Goal: Book appointment/travel/reservation

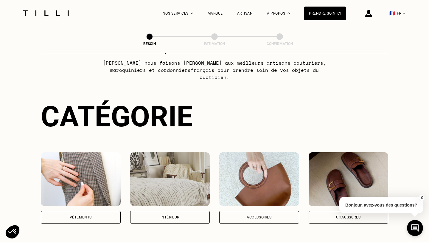
scroll to position [27, 0]
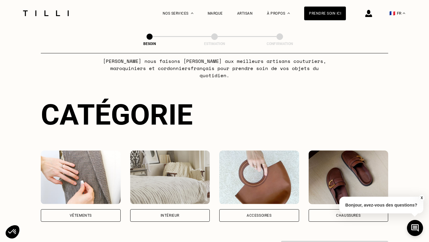
click at [94, 209] on div "Vêtements" at bounding box center [81, 215] width 80 height 12
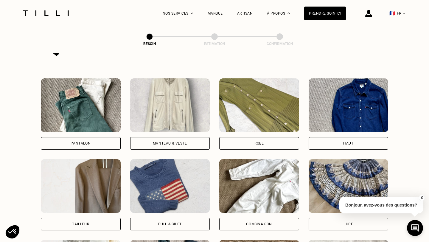
scroll to position [262, 0]
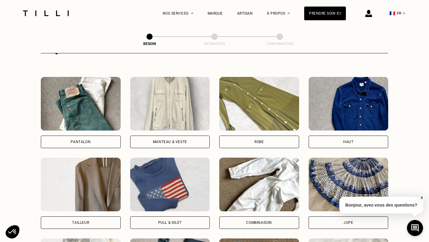
click at [346, 140] on div "Haut" at bounding box center [348, 142] width 10 height 4
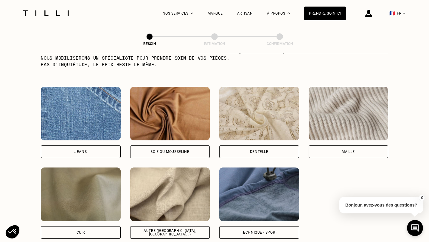
scroll to position [619, 0]
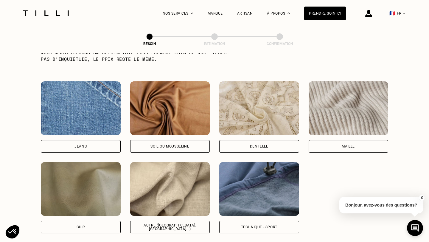
click at [174, 223] on div "Autre ([GEOGRAPHIC_DATA], [GEOGRAPHIC_DATA]...)" at bounding box center [170, 226] width 70 height 7
select select "FR"
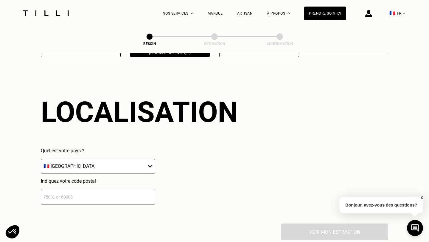
scroll to position [798, 0]
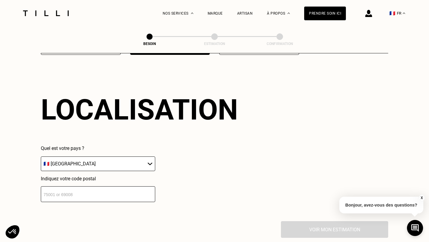
click at [125, 187] on input "number" at bounding box center [98, 194] width 114 height 16
type input "75011"
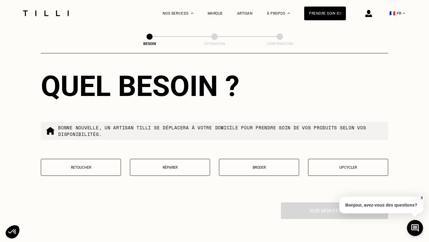
scroll to position [968, 0]
click at [194, 162] on button "Réparer" at bounding box center [170, 166] width 80 height 17
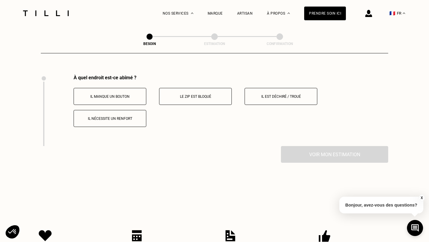
scroll to position [1096, 0]
click at [283, 90] on button "Il est déchiré / troué" at bounding box center [280, 95] width 73 height 17
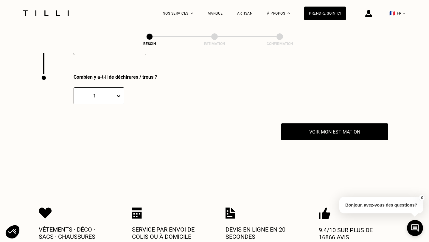
scroll to position [1168, 0]
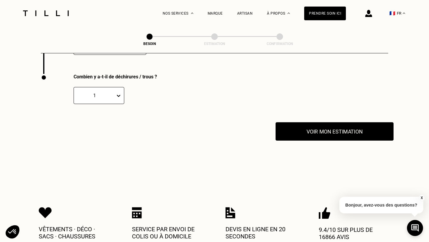
click at [336, 128] on button "Voir mon estimation" at bounding box center [334, 131] width 118 height 18
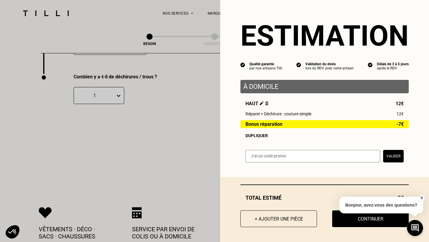
click at [422, 198] on button "X" at bounding box center [421, 197] width 6 height 7
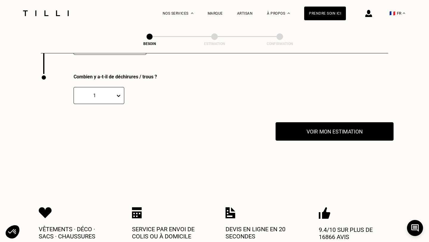
click at [323, 125] on button "Voir mon estimation" at bounding box center [334, 131] width 118 height 18
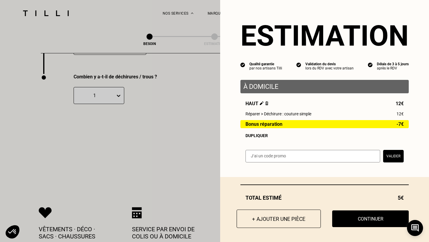
click at [276, 218] on button "+ Ajouter une pièce" at bounding box center [278, 218] width 84 height 18
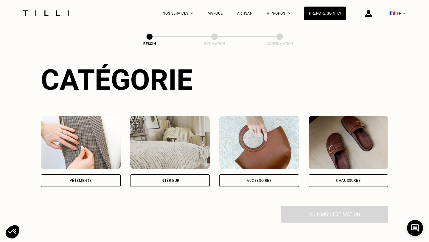
scroll to position [108, 0]
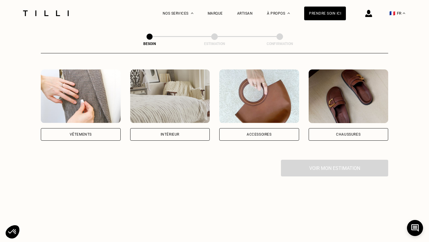
click at [93, 128] on div "Vêtements" at bounding box center [81, 134] width 80 height 12
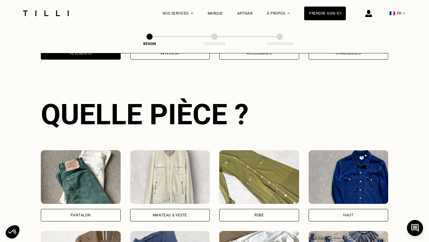
scroll to position [194, 0]
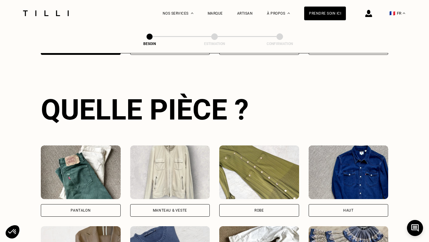
click at [267, 207] on div "Robe" at bounding box center [259, 210] width 80 height 12
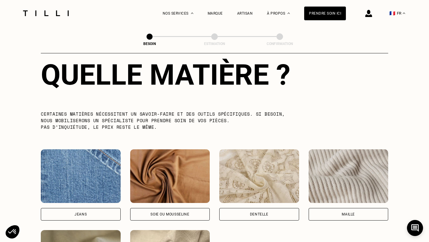
scroll to position [658, 0]
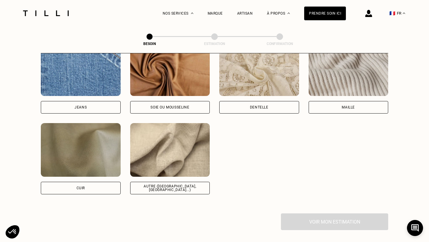
click at [165, 183] on div "Autre ([GEOGRAPHIC_DATA], [GEOGRAPHIC_DATA]...)" at bounding box center [170, 188] width 80 height 12
select select "FR"
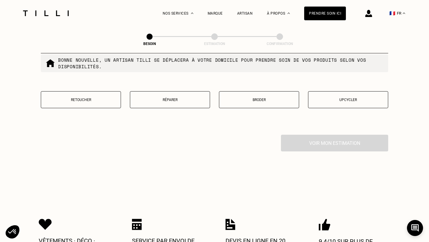
scroll to position [1053, 0]
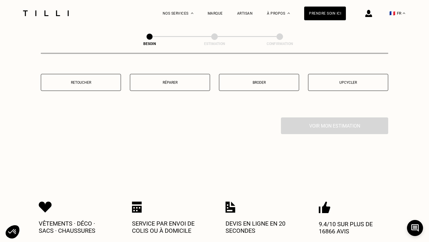
click at [92, 80] on button "Retoucher" at bounding box center [81, 82] width 80 height 17
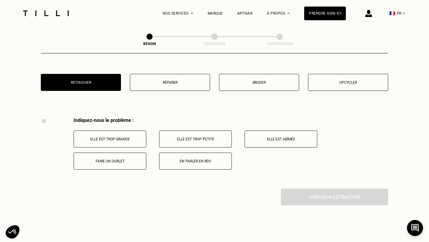
scroll to position [1096, 0]
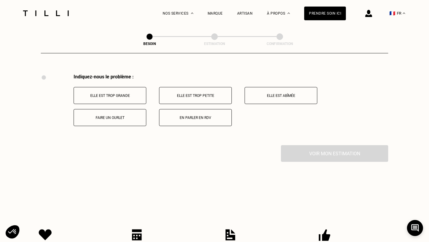
click at [117, 93] on p "Elle est trop grande" at bounding box center [110, 95] width 66 height 4
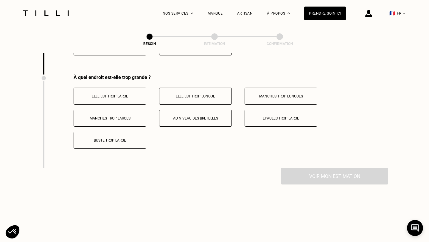
scroll to position [1168, 0]
click at [109, 93] on p "Elle est trop large" at bounding box center [110, 95] width 66 height 4
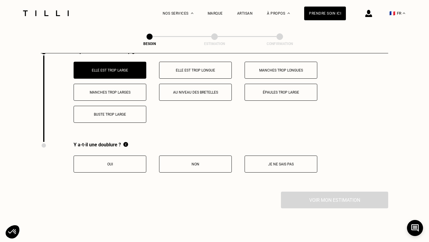
scroll to position [1193, 0]
click at [196, 162] on button "Non" at bounding box center [195, 163] width 73 height 17
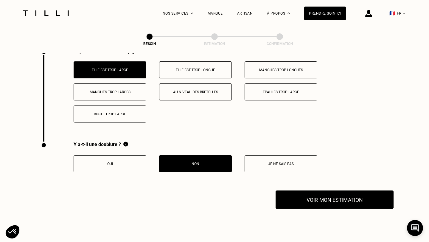
click at [350, 191] on button "Voir mon estimation" at bounding box center [334, 199] width 118 height 18
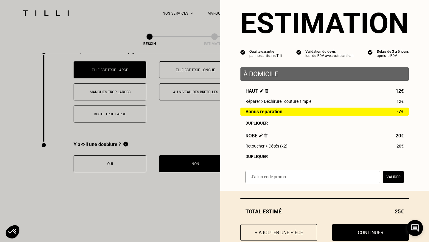
scroll to position [13, 0]
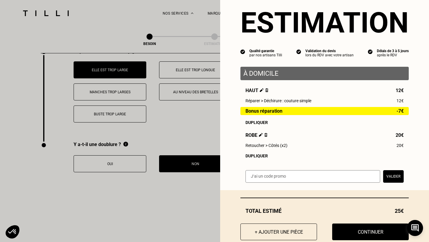
click at [261, 156] on div "Dupliquer" at bounding box center [324, 155] width 158 height 5
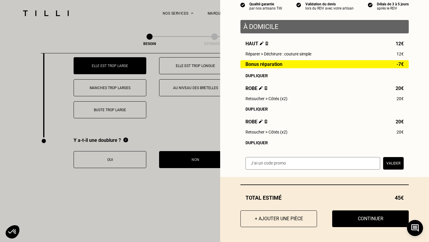
scroll to position [1198, 0]
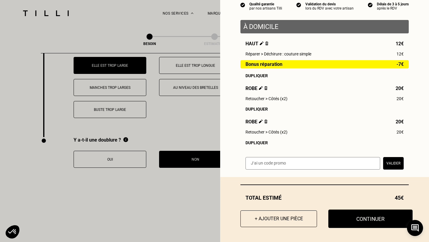
click at [375, 219] on button "Continuer" at bounding box center [370, 218] width 84 height 18
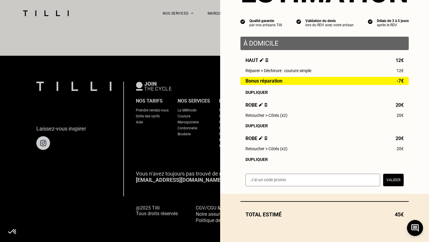
scroll to position [43, 0]
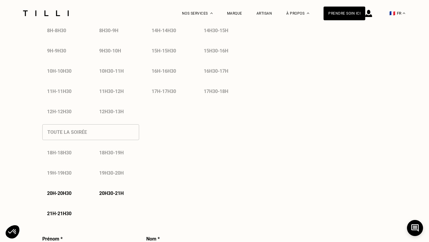
select select "FR"
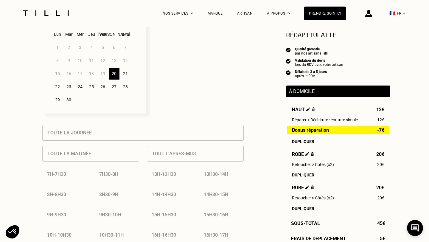
scroll to position [178, 0]
click at [123, 76] on div "21" at bounding box center [125, 74] width 10 height 12
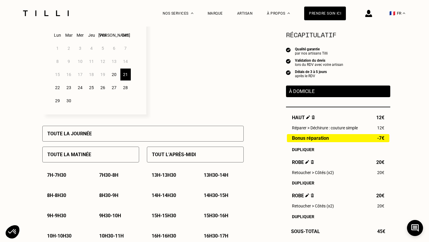
click at [87, 138] on div "Toute la journée" at bounding box center [142, 134] width 201 height 16
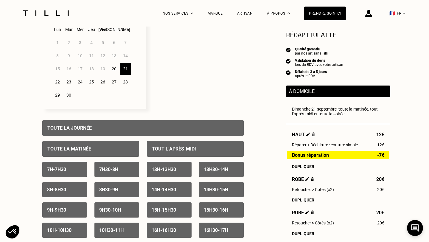
scroll to position [114, 0]
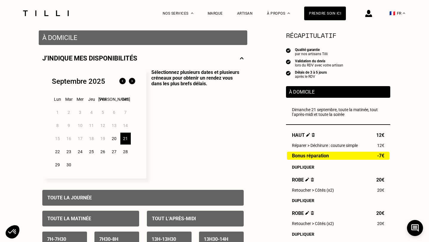
click at [65, 193] on div "Toute la journée" at bounding box center [142, 198] width 201 height 16
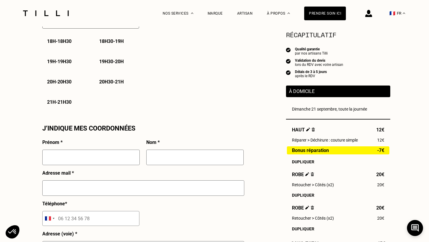
scroll to position [454, 0]
click at [90, 152] on input "text" at bounding box center [90, 156] width 97 height 15
type input "Coline"
type input "Boisson"
type input "[EMAIL_ADDRESS][DOMAIN_NAME]"
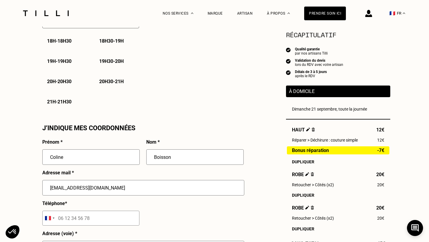
type input "06 89 14 05 81"
type input "[STREET_ADDRESS][PERSON_NAME]"
type input "[GEOGRAPHIC_DATA] 11"
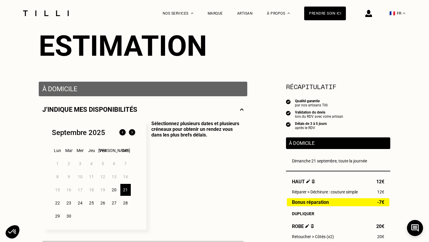
scroll to position [61, 0]
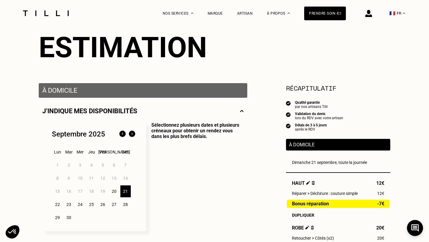
click at [242, 111] on img at bounding box center [242, 110] width 4 height 7
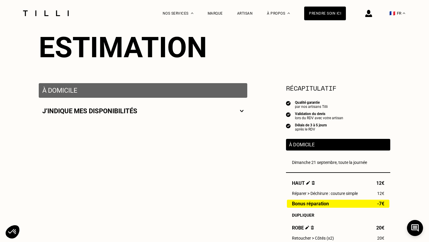
click at [242, 111] on img at bounding box center [242, 110] width 4 height 7
select select "FR"
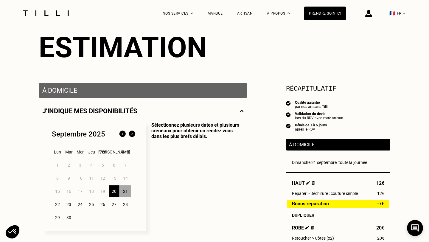
click at [175, 89] on p "À domicile" at bounding box center [142, 90] width 201 height 7
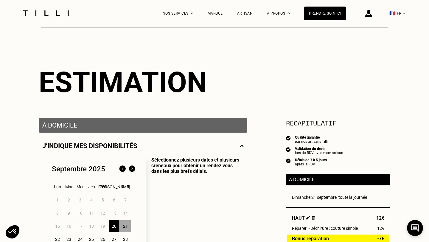
scroll to position [0, 0]
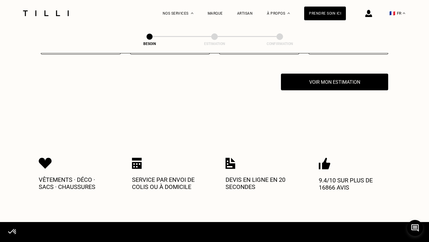
scroll to position [187, 0]
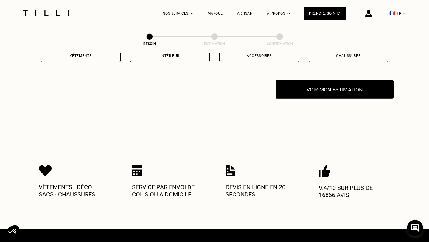
click at [353, 81] on button "Voir mon estimation" at bounding box center [334, 89] width 118 height 18
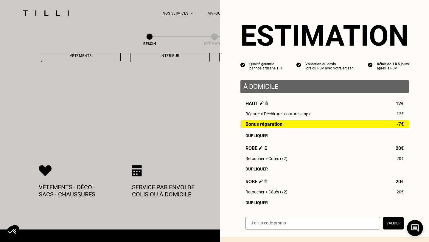
scroll to position [60, 0]
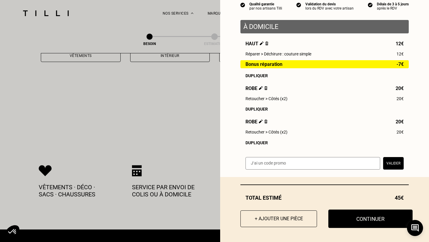
click at [369, 216] on button "Continuer" at bounding box center [370, 218] width 84 height 18
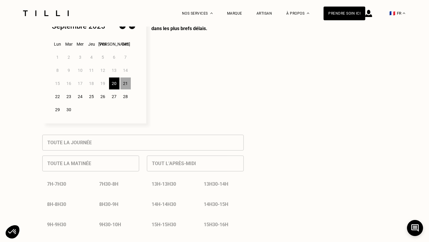
select select "FR"
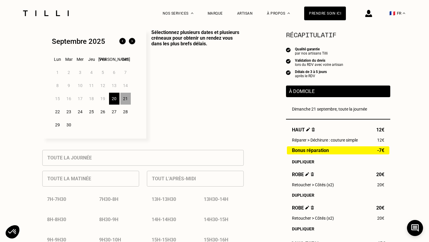
scroll to position [89, 0]
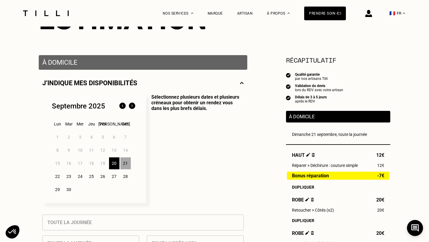
click at [127, 163] on div "21" at bounding box center [125, 163] width 10 height 12
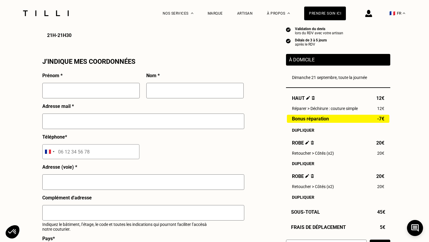
scroll to position [511, 0]
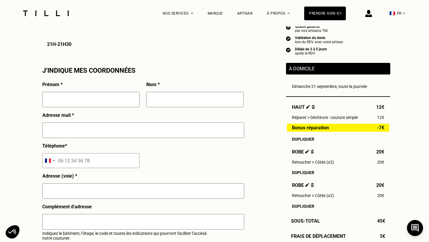
click at [49, 96] on input "text" at bounding box center [90, 99] width 97 height 15
type input "Coline"
type input "Boisson"
type input "[EMAIL_ADDRESS][DOMAIN_NAME]"
type input "06 89 14 05 81"
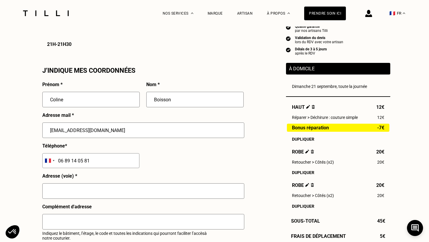
type input "[STREET_ADDRESS][PERSON_NAME]"
type input "[GEOGRAPHIC_DATA] 11"
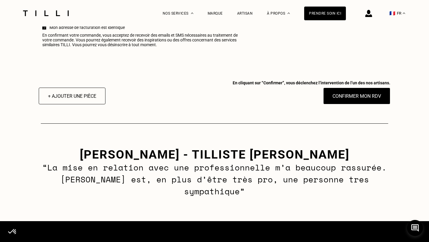
scroll to position [752, 0]
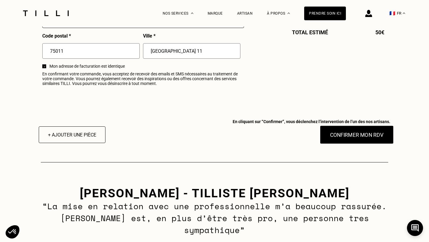
click at [361, 137] on button "Confirmer mon RDV" at bounding box center [357, 134] width 74 height 18
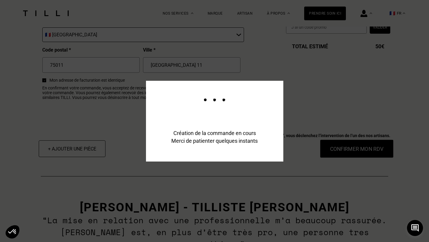
scroll to position [766, 0]
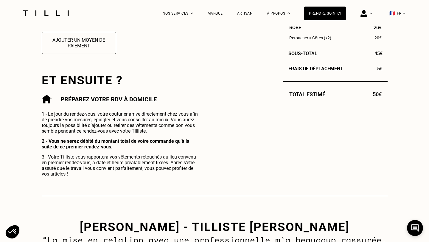
scroll to position [258, 0]
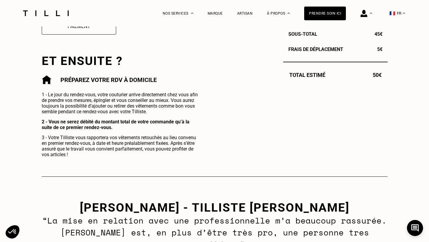
click at [236, 218] on p "“La mise en relation avec une professionnelle m’a beaucoup rassurée. [PERSON_NA…" at bounding box center [214, 232] width 348 height 36
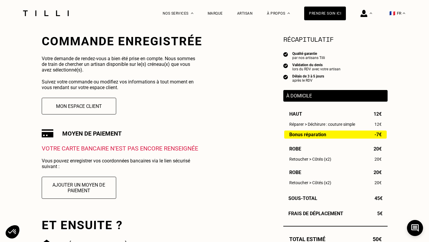
scroll to position [164, 0]
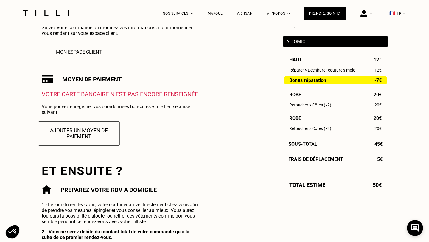
click at [79, 131] on button "Ajouter un moyen de paiement" at bounding box center [79, 133] width 82 height 24
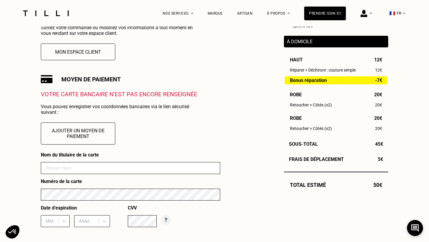
click at [76, 168] on input at bounding box center [130, 168] width 179 height 12
drag, startPoint x: 88, startPoint y: 168, endPoint x: 35, endPoint y: 168, distance: 53.6
click at [35, 168] on div "Besoin Estimation Confirmation Confirmation Commande enregistrée Votre demande …" at bounding box center [214, 132] width 364 height 538
type input "x"
click at [51, 173] on input "x" at bounding box center [130, 168] width 179 height 12
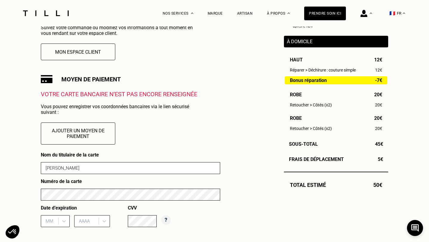
type input "[PERSON_NAME]"
click at [34, 199] on div "Besoin Estimation Confirmation Confirmation Commande enregistrée Votre demande …" at bounding box center [214, 132] width 364 height 538
click at [64, 218] on div "MM" at bounding box center [55, 221] width 29 height 12
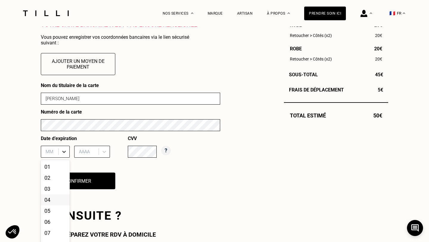
scroll to position [243, 0]
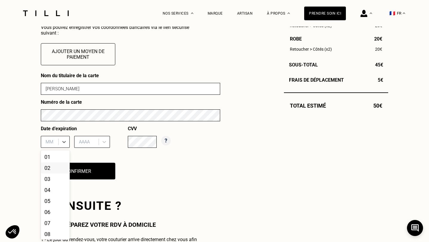
click at [52, 171] on div "02" at bounding box center [55, 167] width 29 height 11
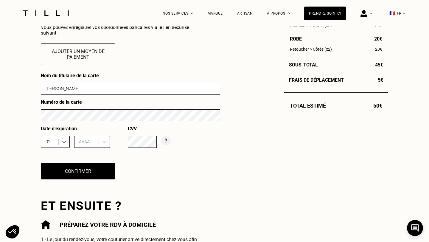
click at [91, 146] on div "AAAA" at bounding box center [87, 141] width 23 height 9
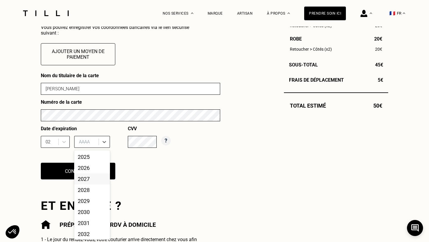
click at [94, 178] on div "2027" at bounding box center [92, 178] width 36 height 11
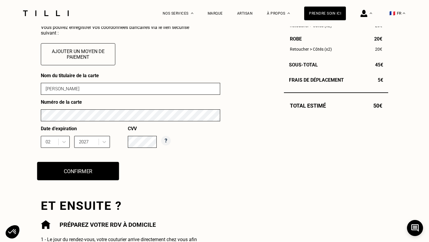
click at [70, 174] on button "Confirmer" at bounding box center [78, 171] width 82 height 18
